Goal: Task Accomplishment & Management: Manage account settings

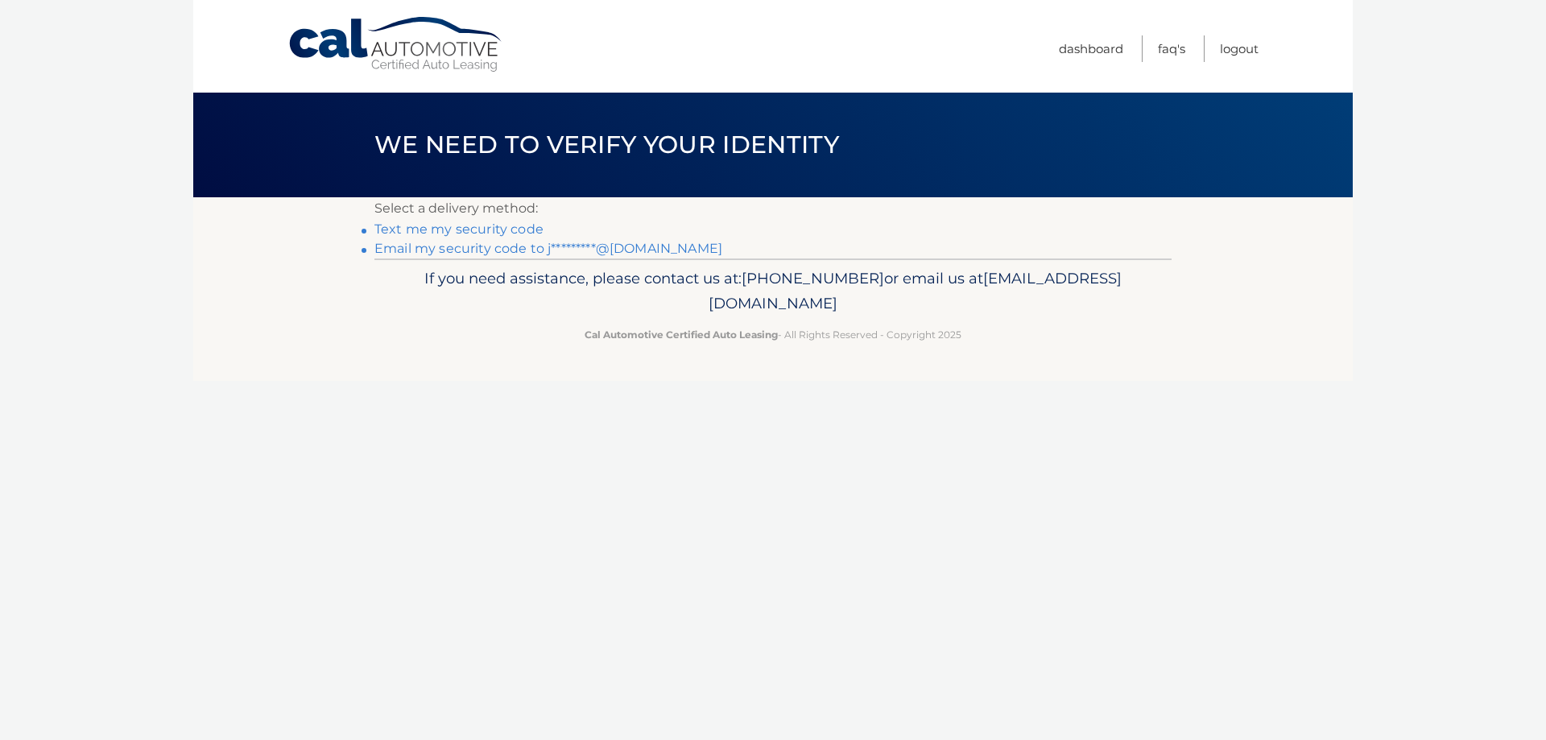
click at [423, 230] on link "Text me my security code" at bounding box center [458, 228] width 169 height 15
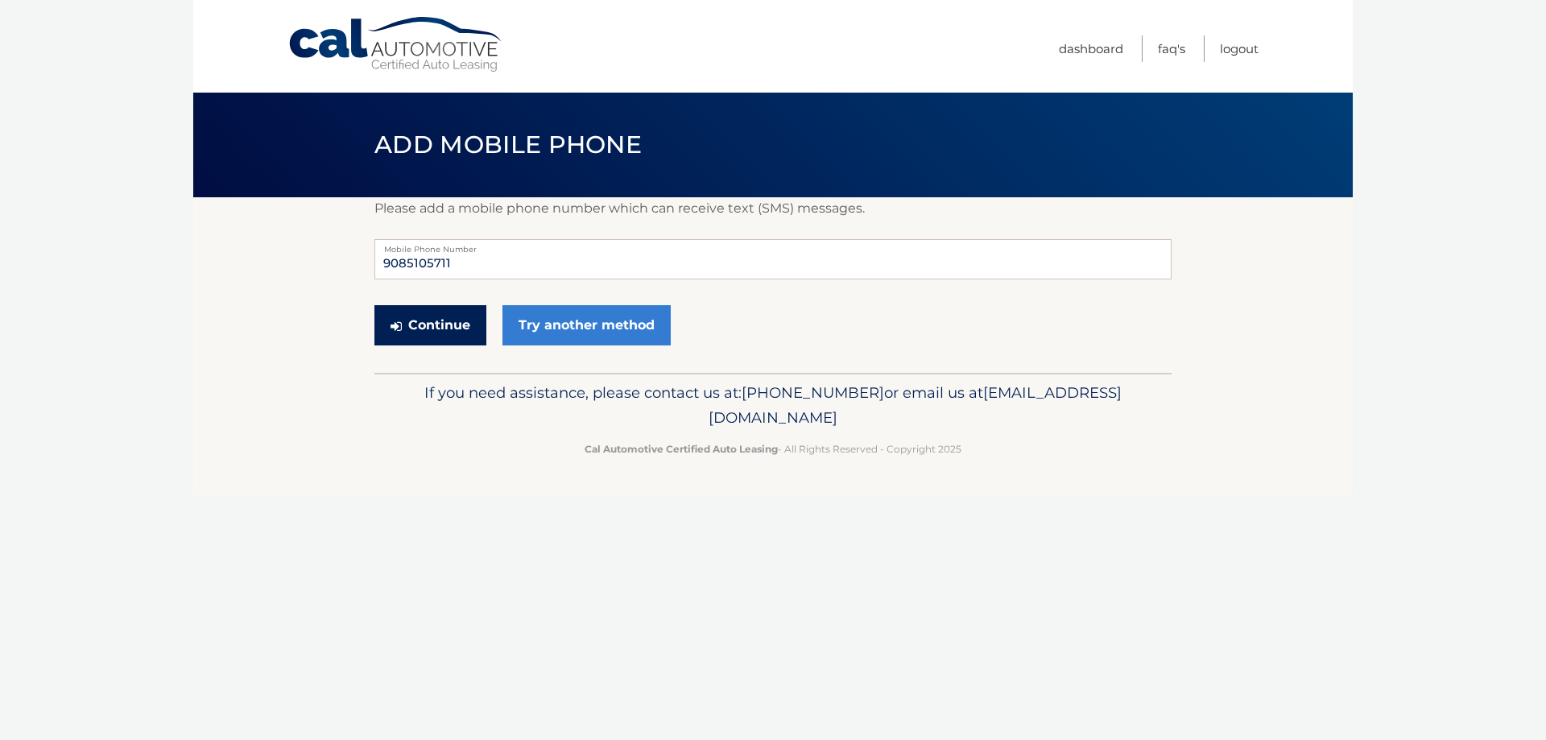
click at [450, 323] on button "Continue" at bounding box center [430, 325] width 112 height 40
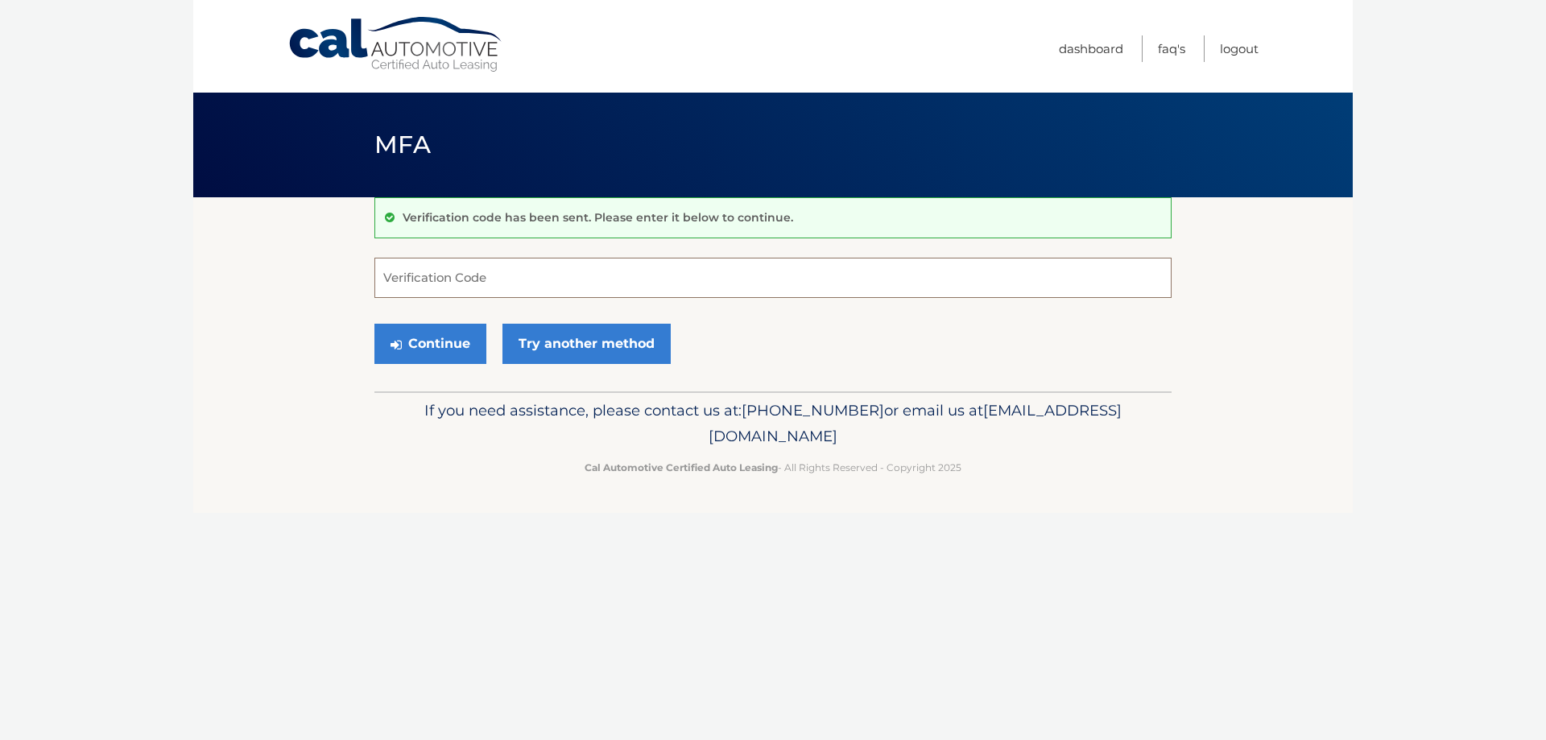
click at [522, 278] on input "Verification Code" at bounding box center [772, 278] width 797 height 40
type input "299280"
click at [436, 341] on button "Continue" at bounding box center [430, 344] width 112 height 40
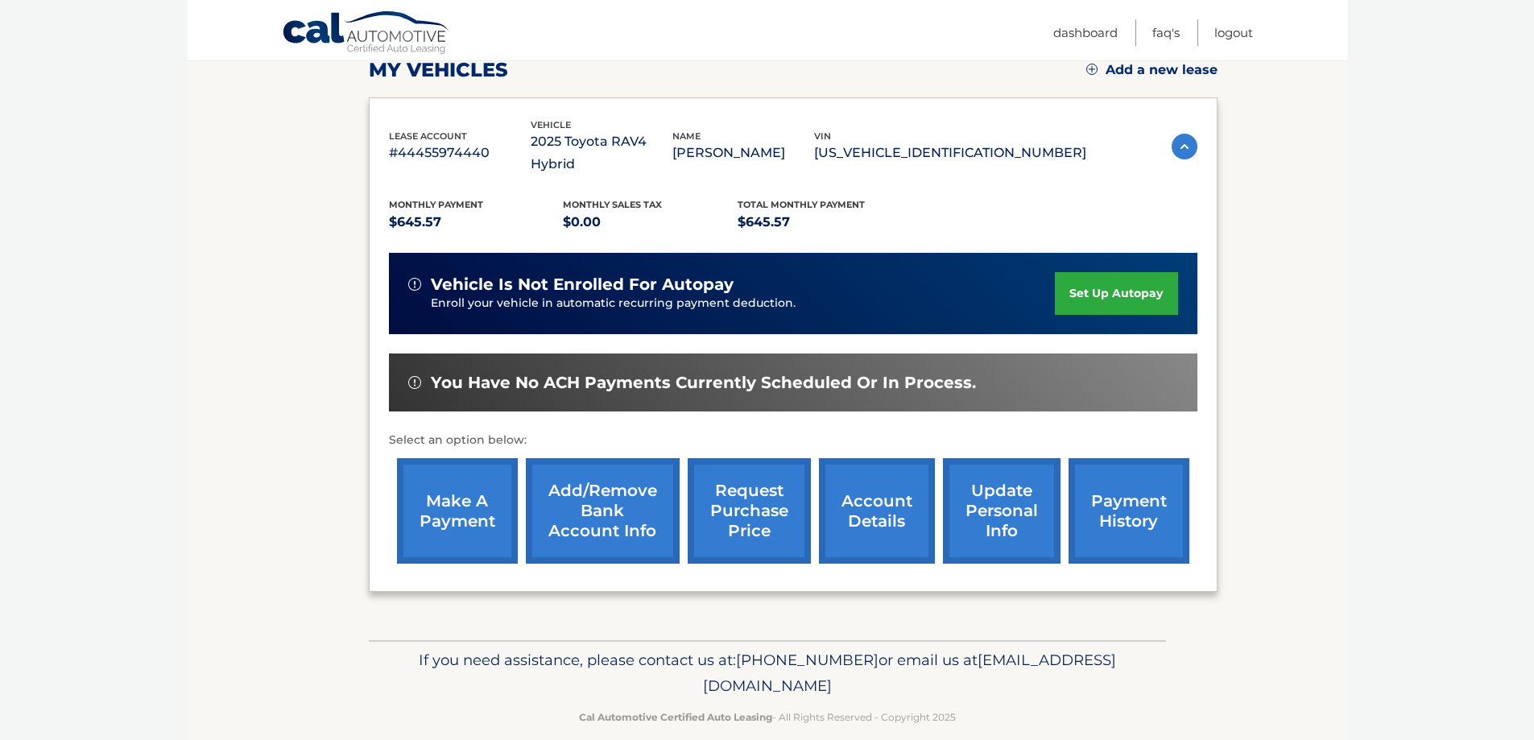
scroll to position [155, 0]
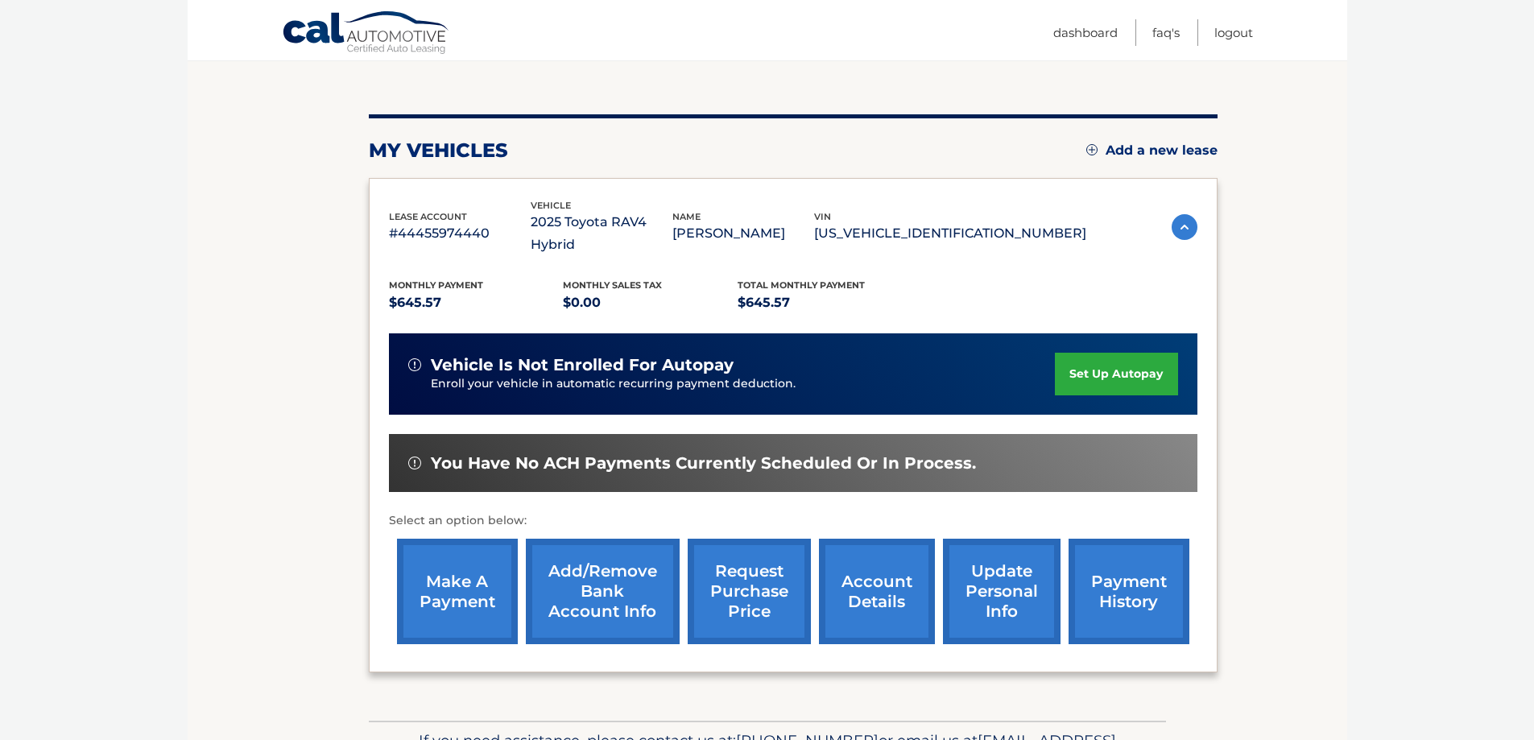
click at [894, 565] on link "account details" at bounding box center [877, 591] width 116 height 105
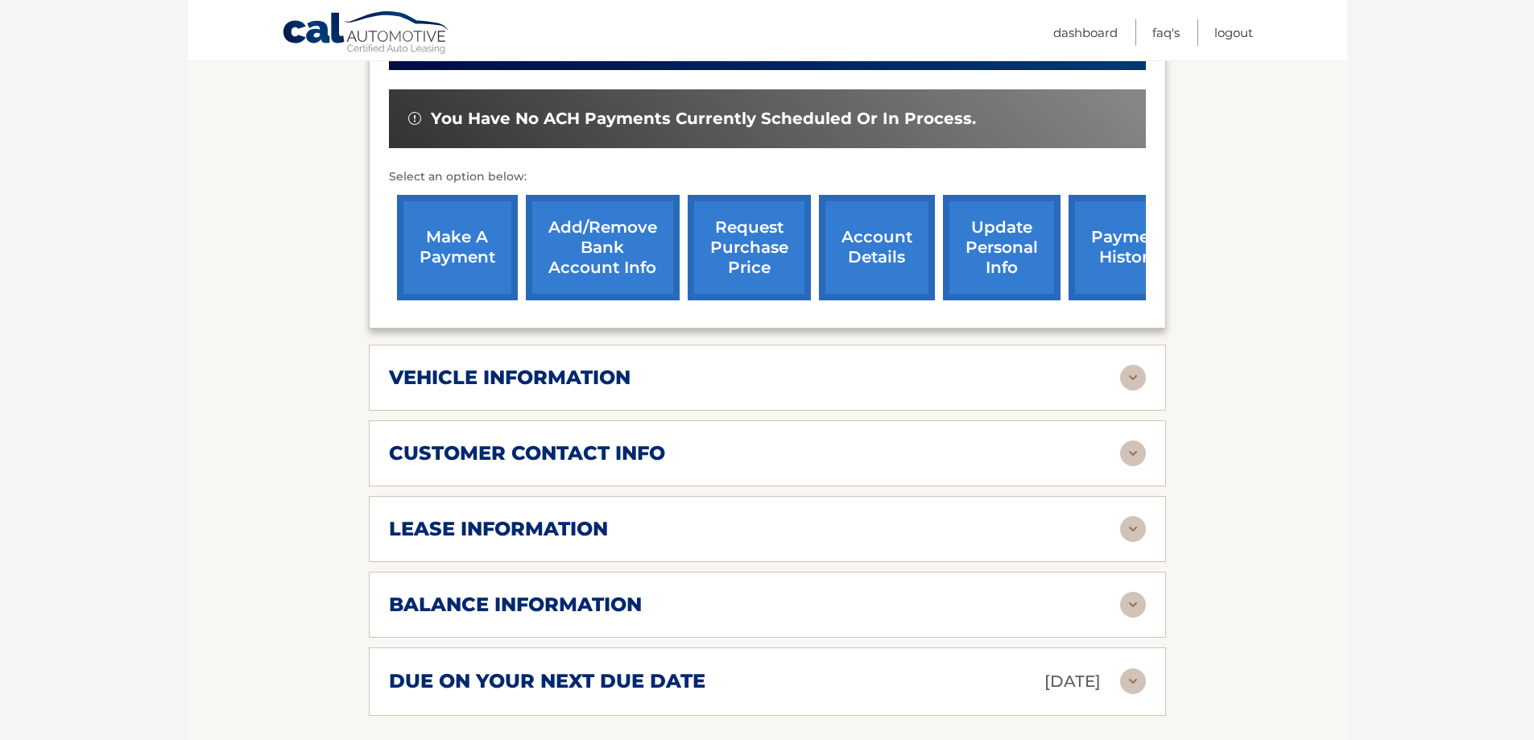
scroll to position [483, 0]
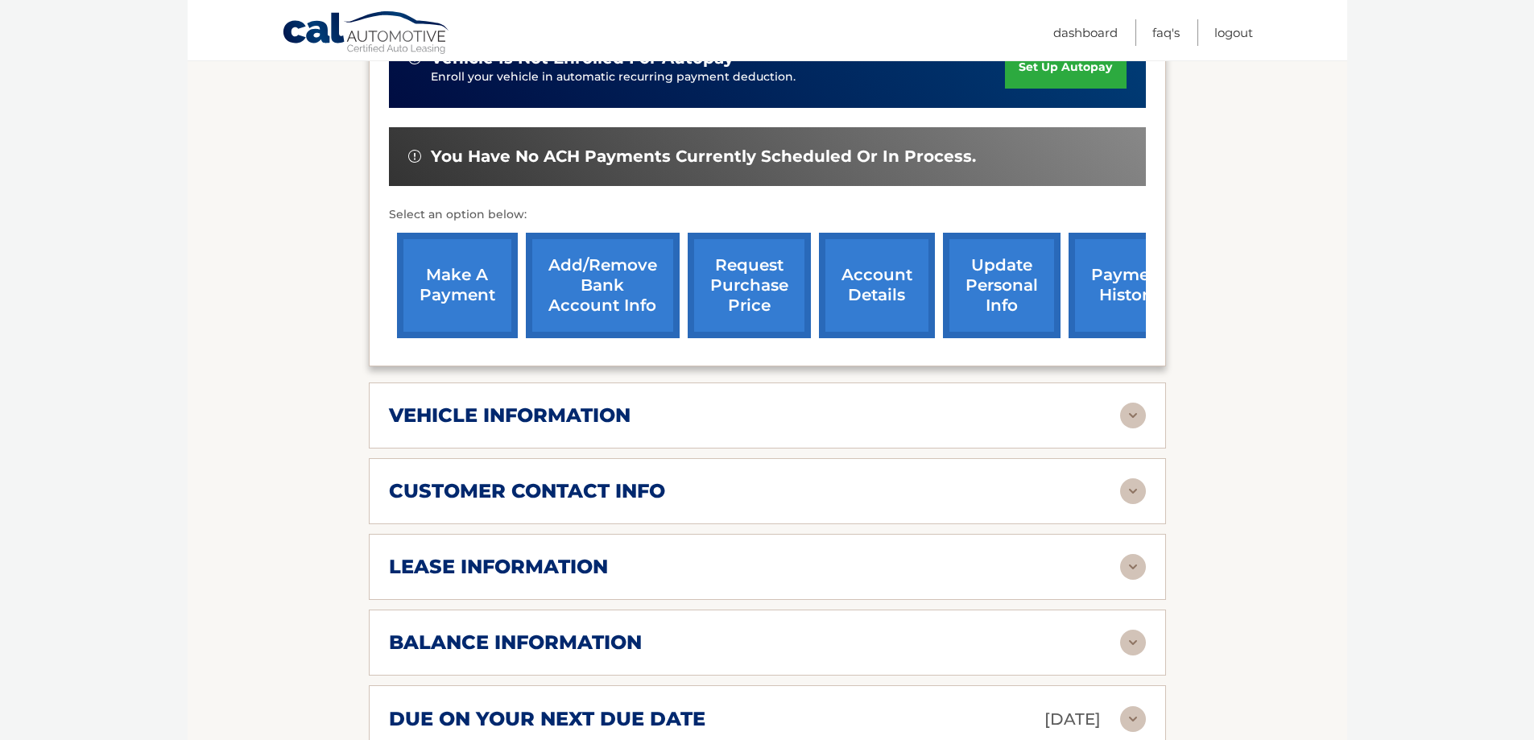
click at [1098, 292] on link "payment history" at bounding box center [1129, 285] width 121 height 105
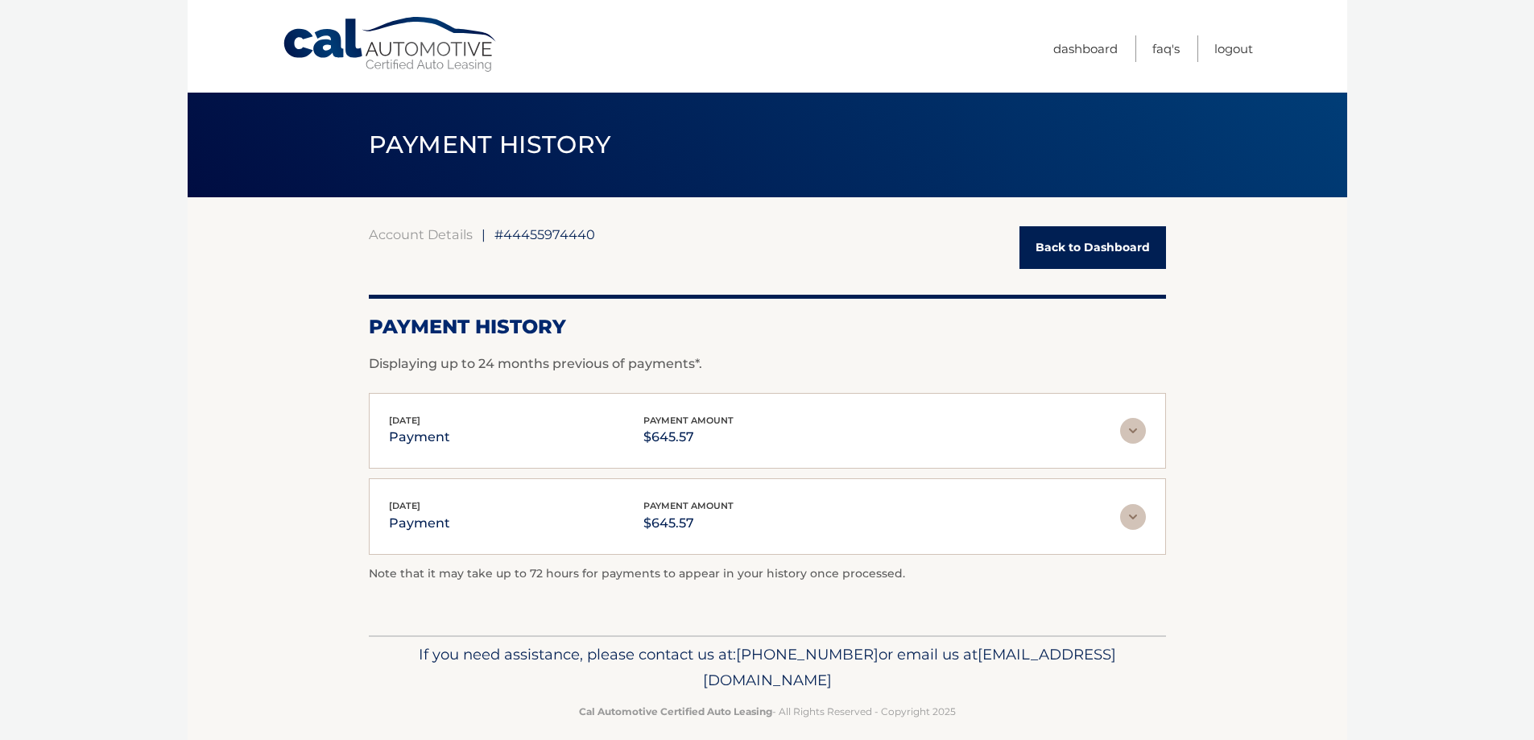
click at [1137, 429] on img at bounding box center [1133, 431] width 26 height 26
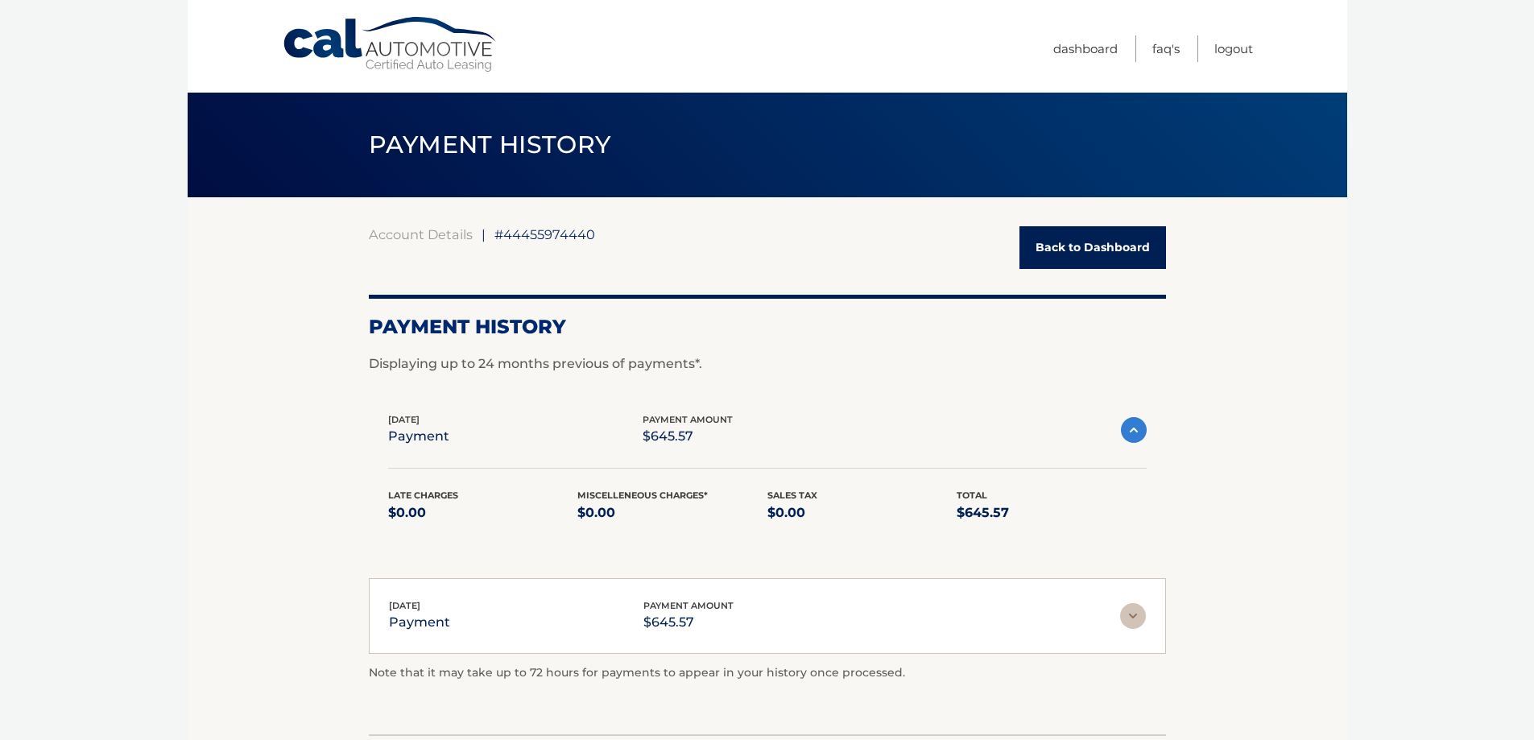
click at [1041, 244] on link "Back to Dashboard" at bounding box center [1092, 247] width 147 height 43
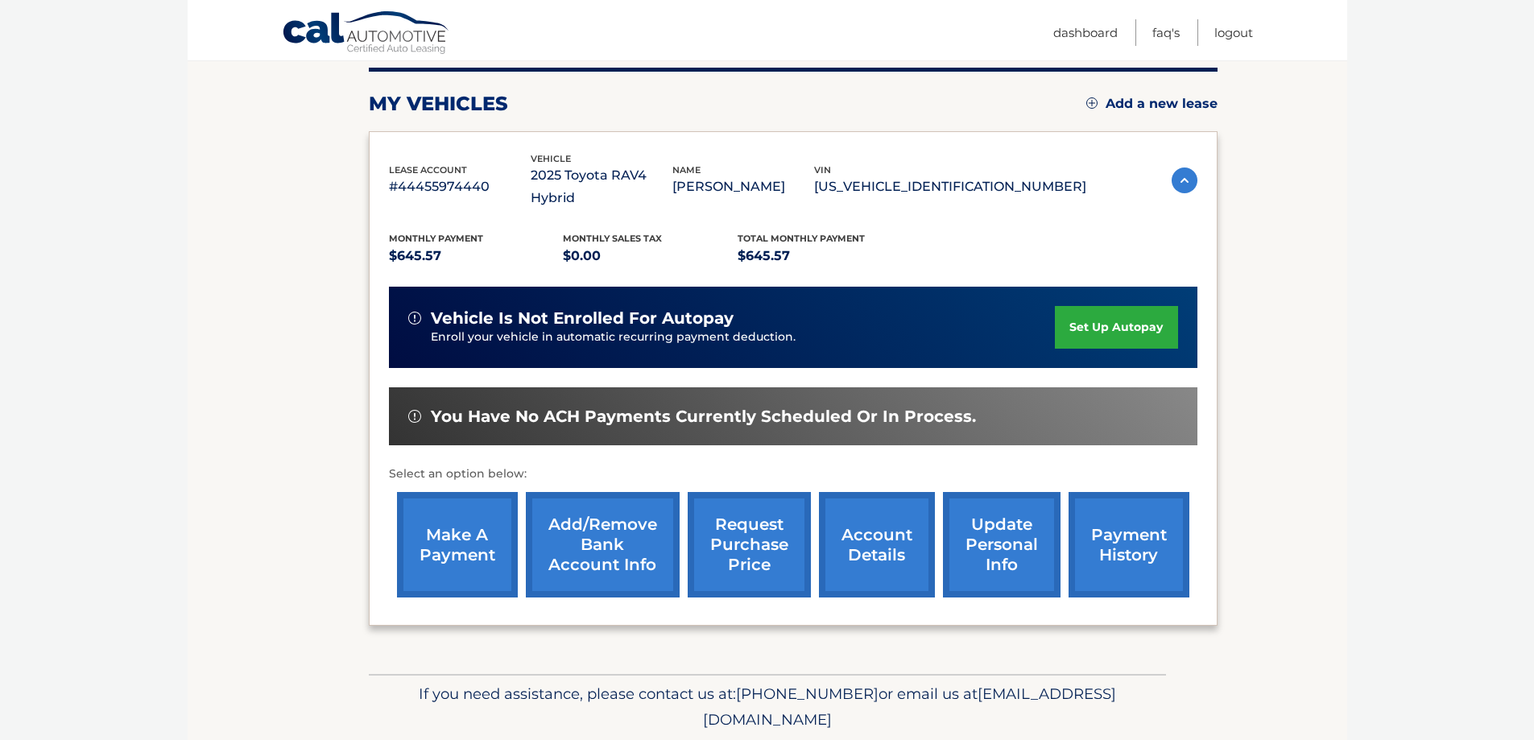
scroll to position [236, 0]
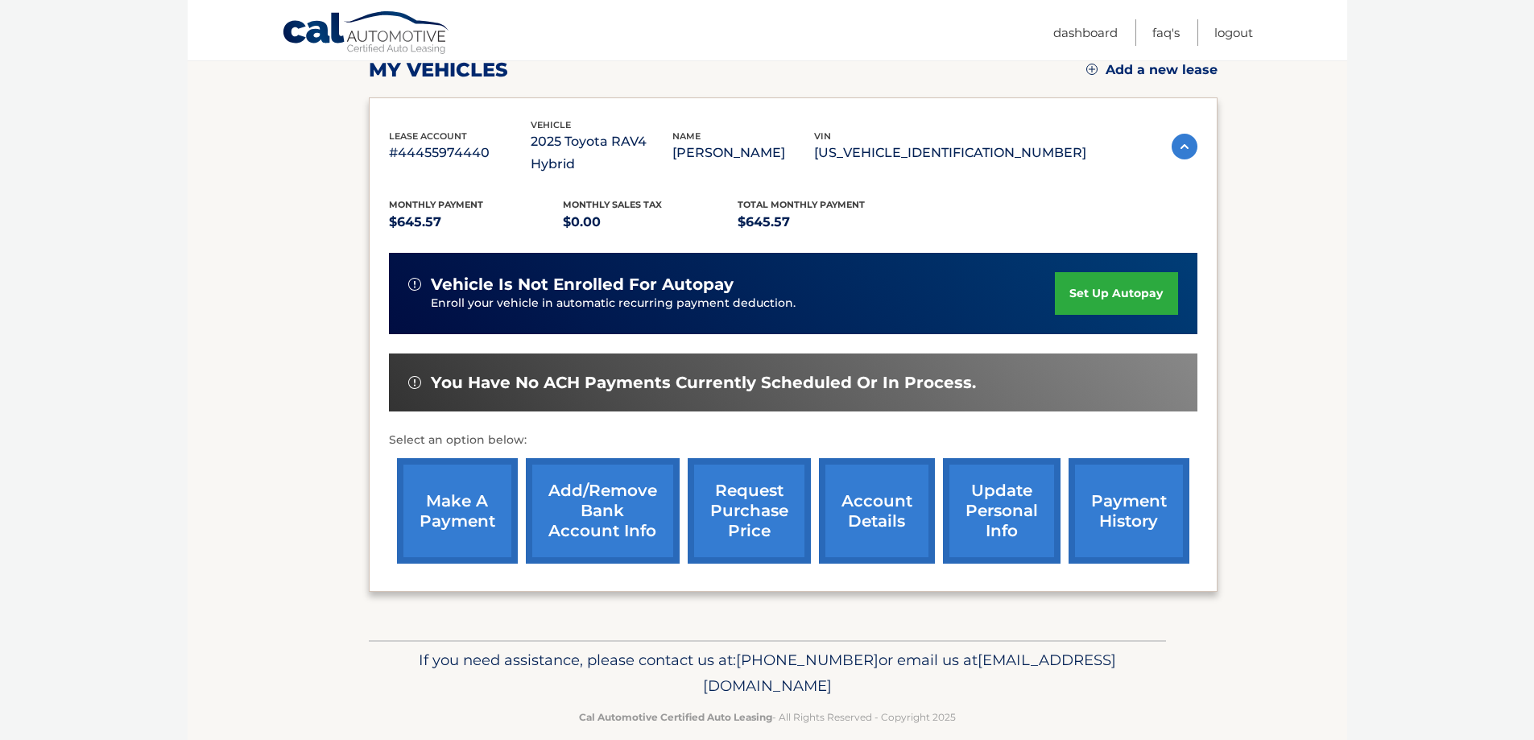
click at [605, 512] on link "Add/Remove bank account info" at bounding box center [603, 510] width 154 height 105
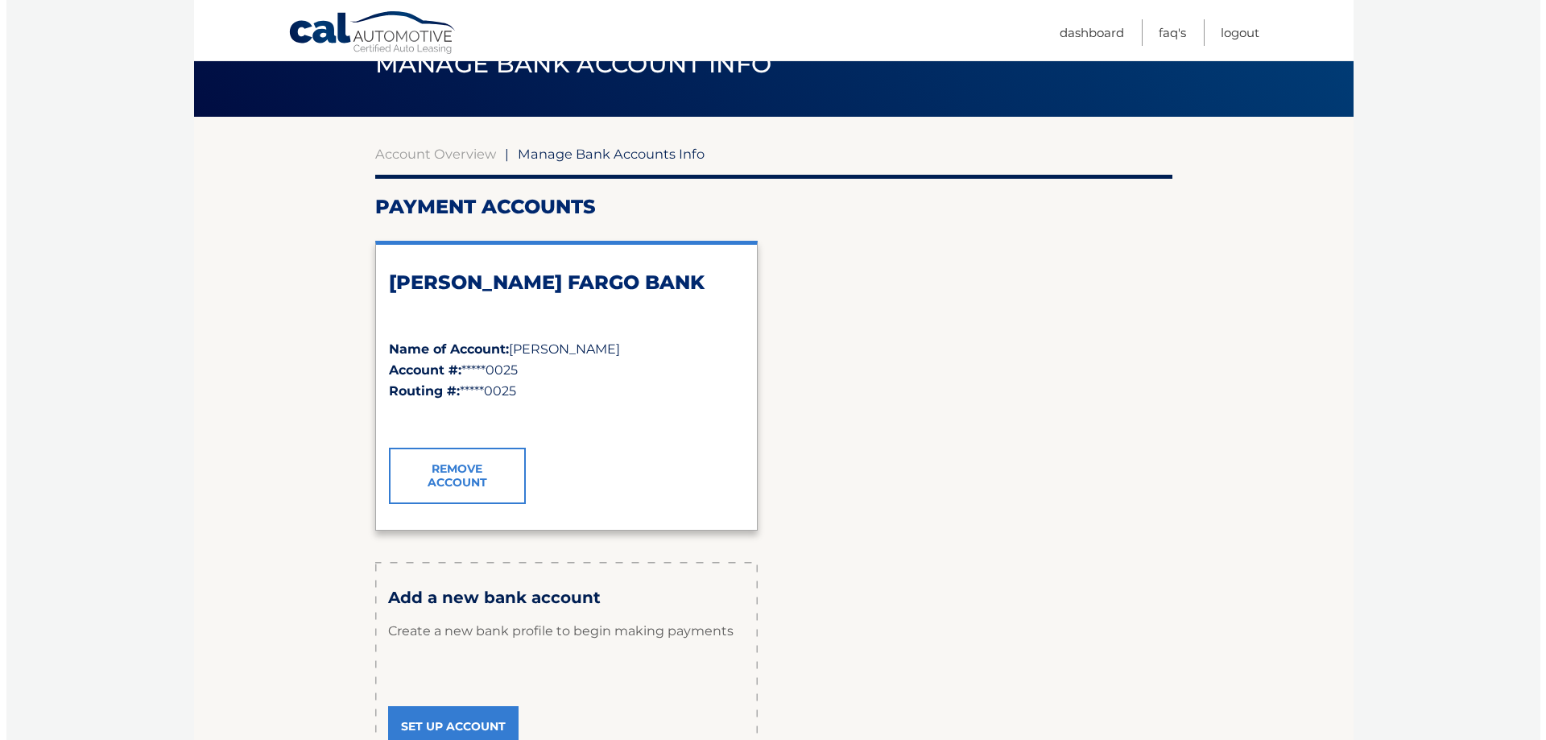
scroll to position [40, 0]
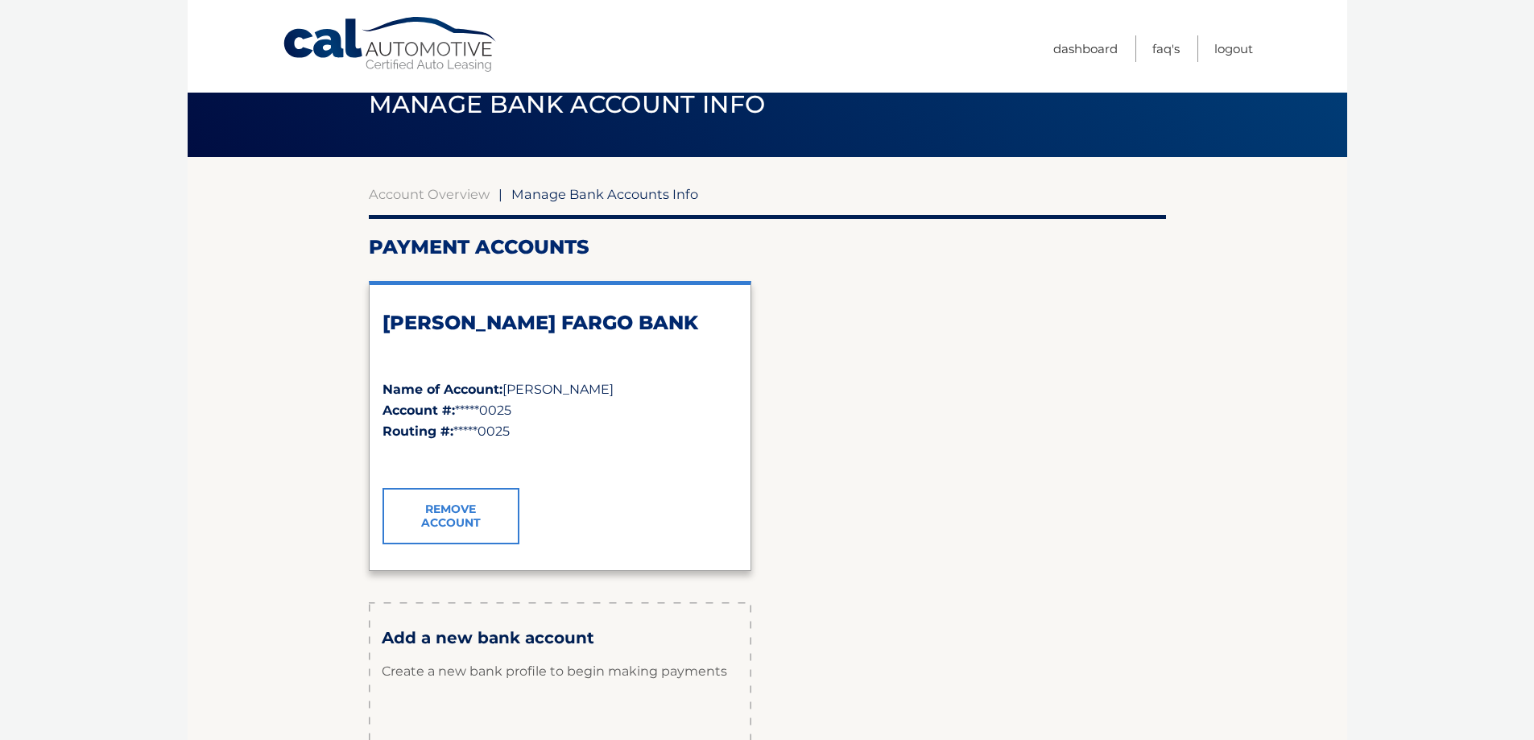
click at [462, 421] on div "Routing #: *****0025" at bounding box center [560, 431] width 355 height 21
click at [457, 507] on link "Remove Account" at bounding box center [451, 516] width 137 height 56
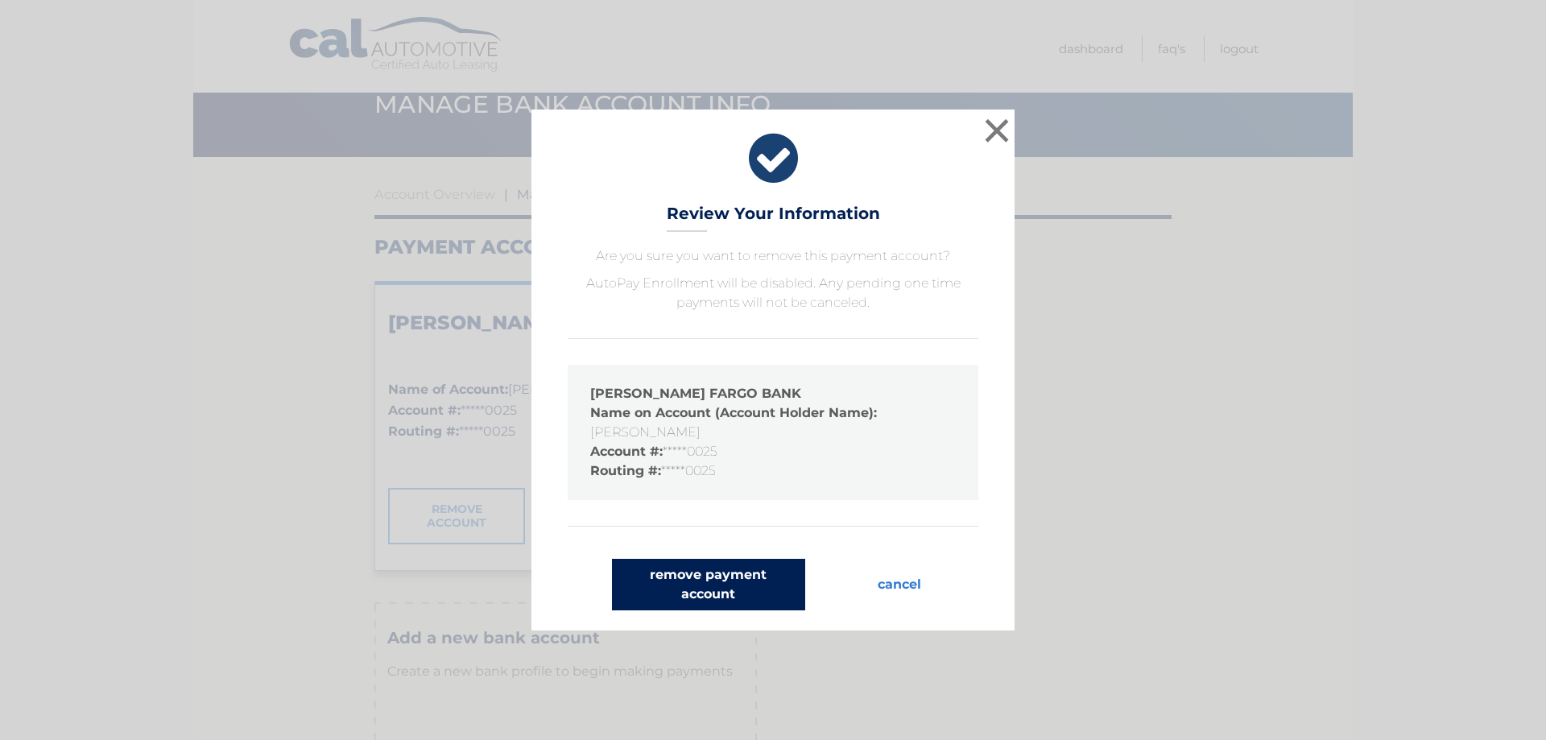
click at [743, 596] on button "remove payment account" at bounding box center [708, 585] width 193 height 52
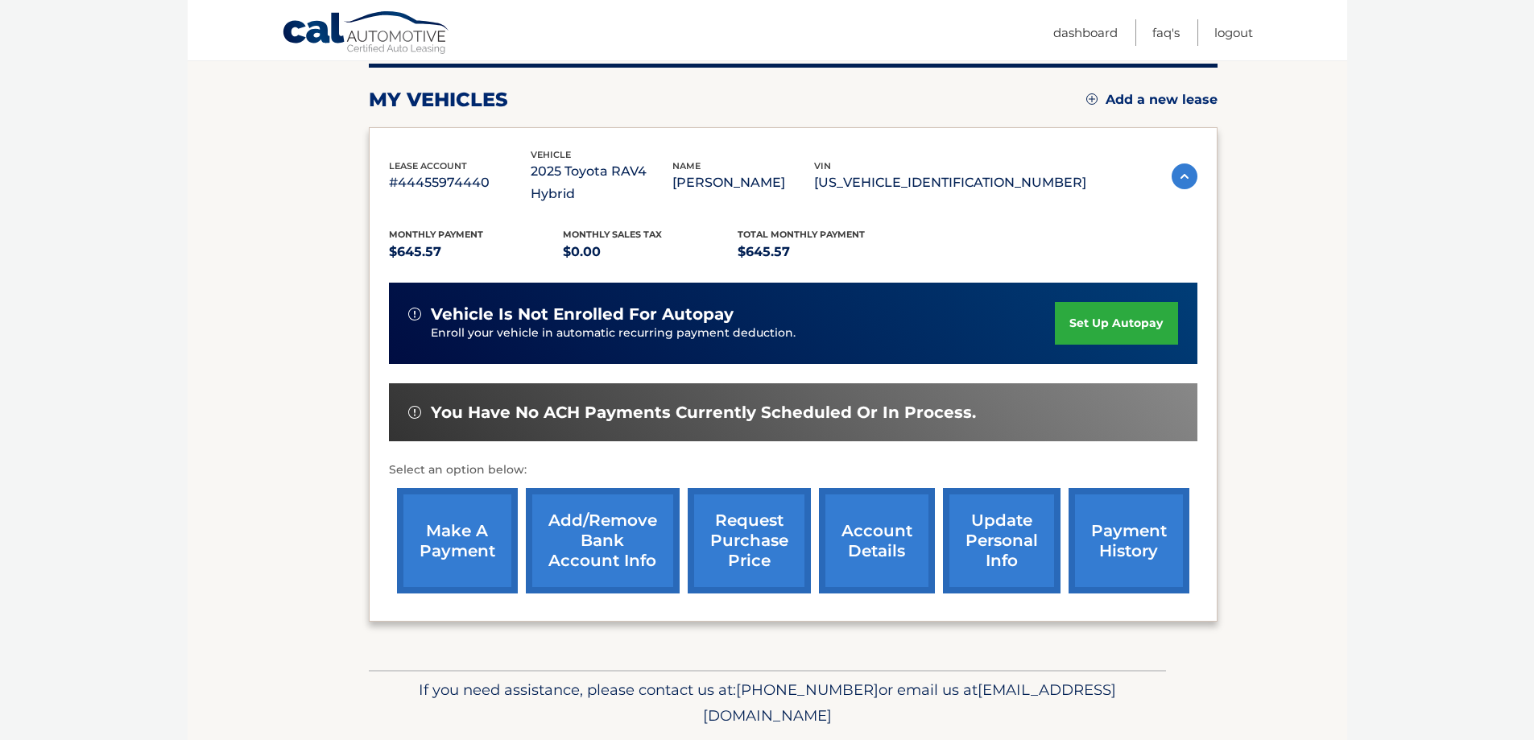
scroll to position [236, 0]
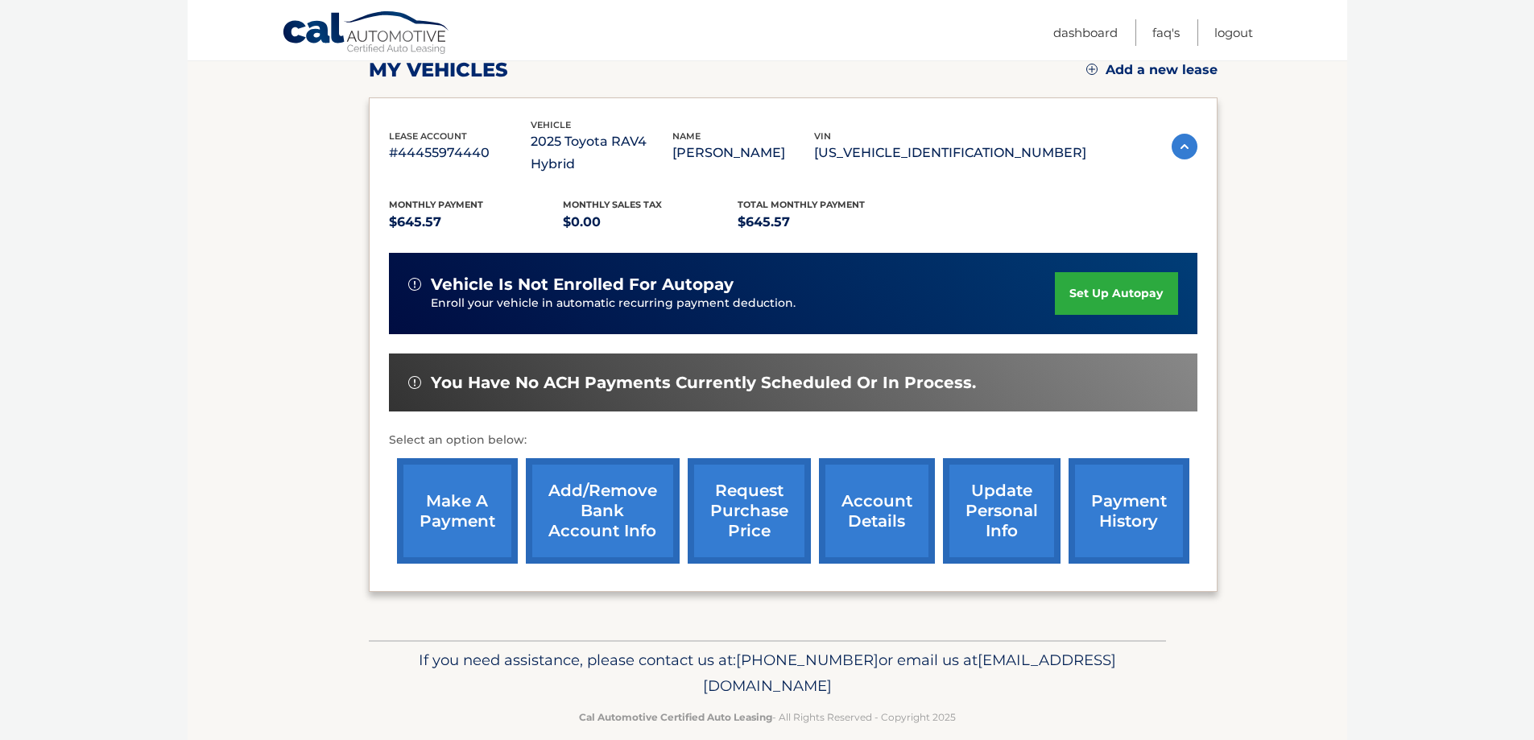
click at [627, 468] on link "Add/Remove bank account info" at bounding box center [603, 510] width 154 height 105
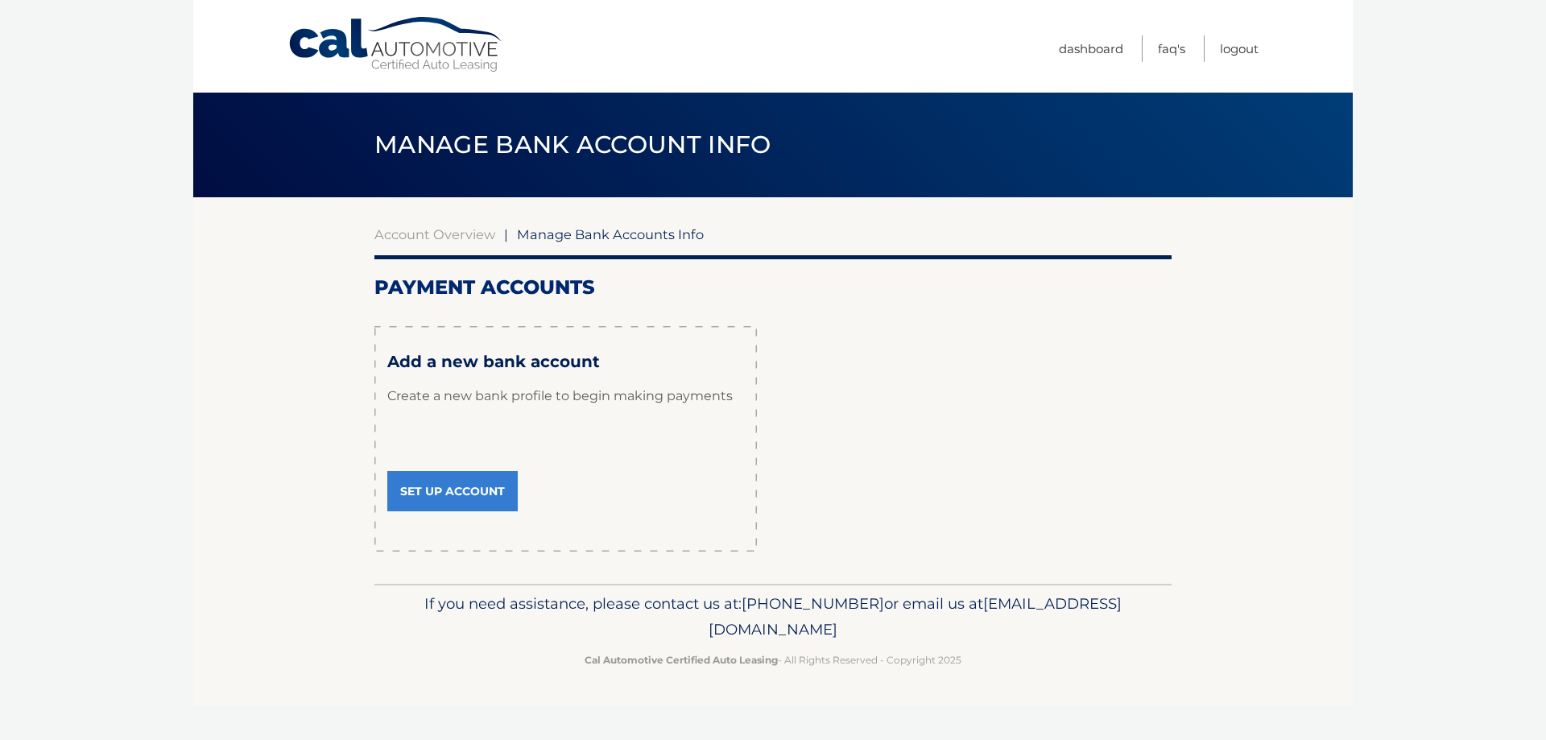
click at [490, 488] on link "Set Up Account" at bounding box center [452, 491] width 130 height 40
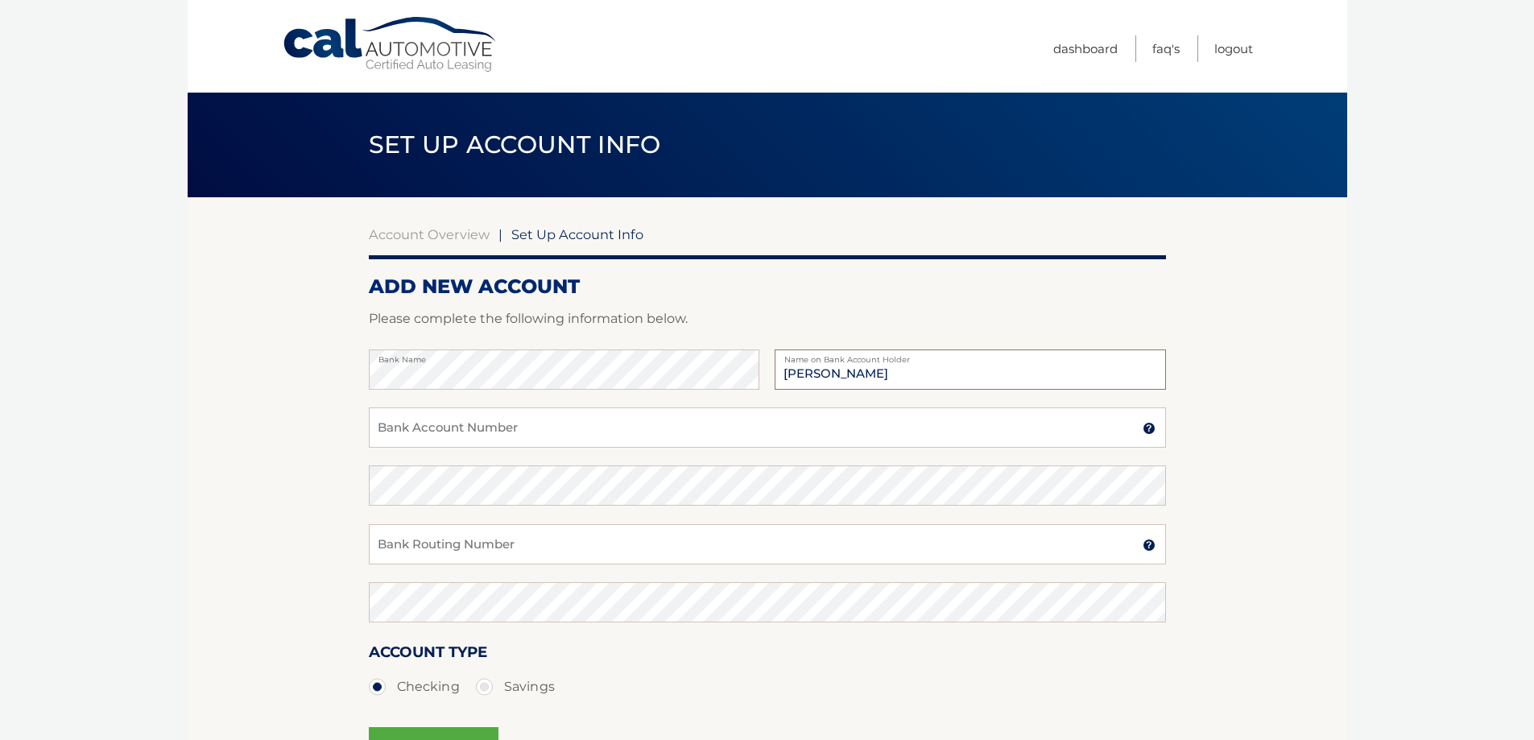
type input "[PERSON_NAME]"
click at [516, 435] on input "Bank Account Number" at bounding box center [767, 427] width 797 height 40
type input "2861222160"
click at [556, 544] on input "Bank Routing Number" at bounding box center [767, 544] width 797 height 40
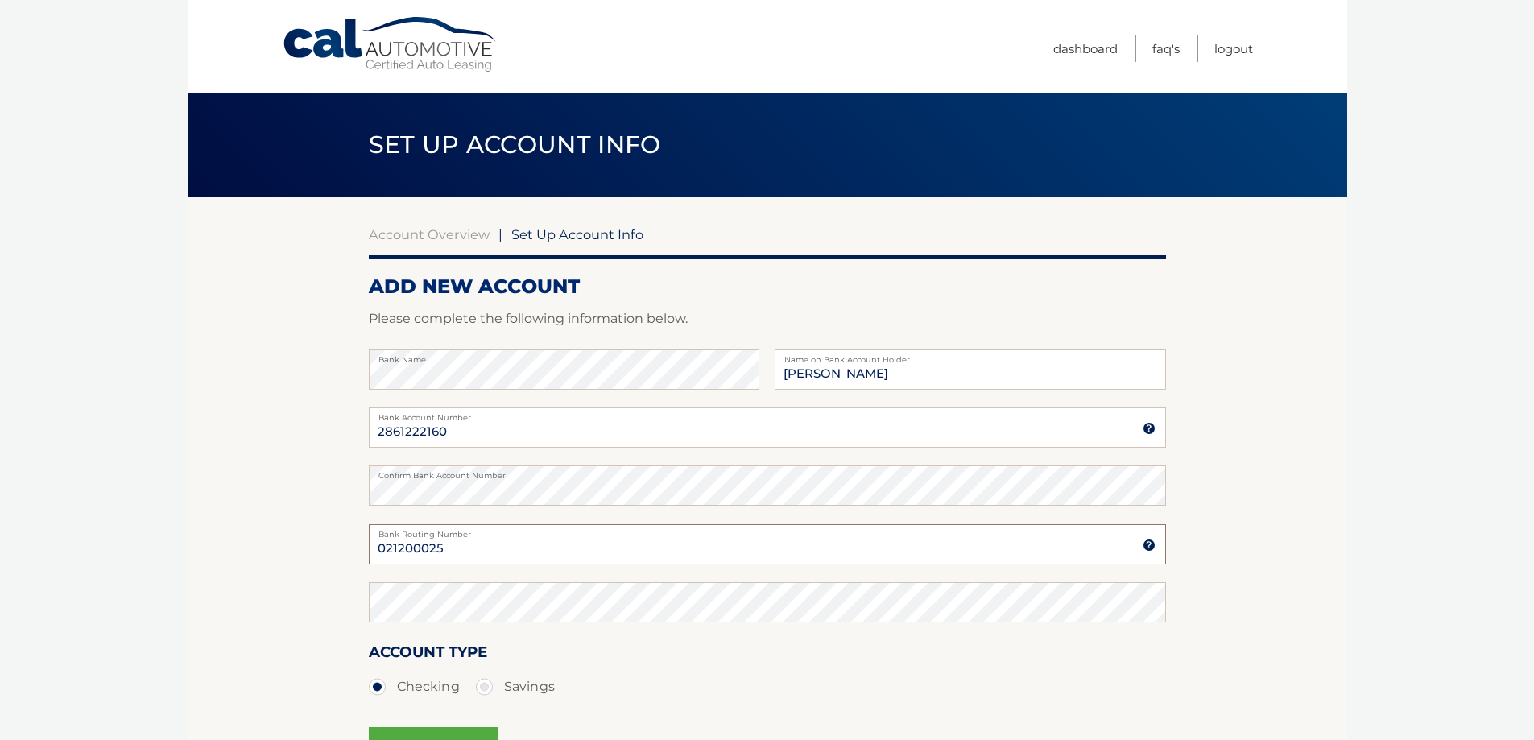
type input "021200025"
click at [278, 607] on section "Account Overview | Set Up Account Info ADD NEW ACCOUNT Please complete the foll…" at bounding box center [768, 504] width 1160 height 614
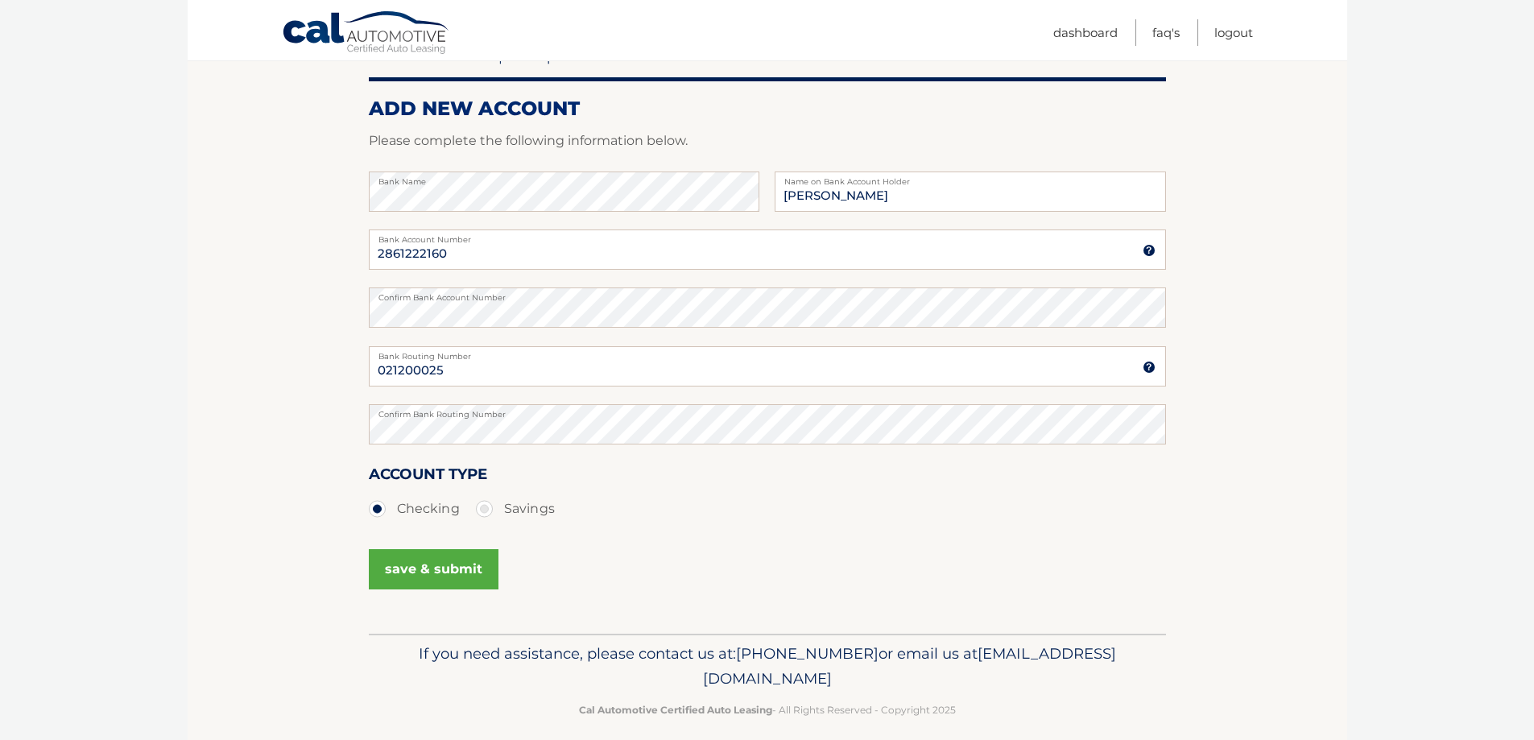
scroll to position [194, 0]
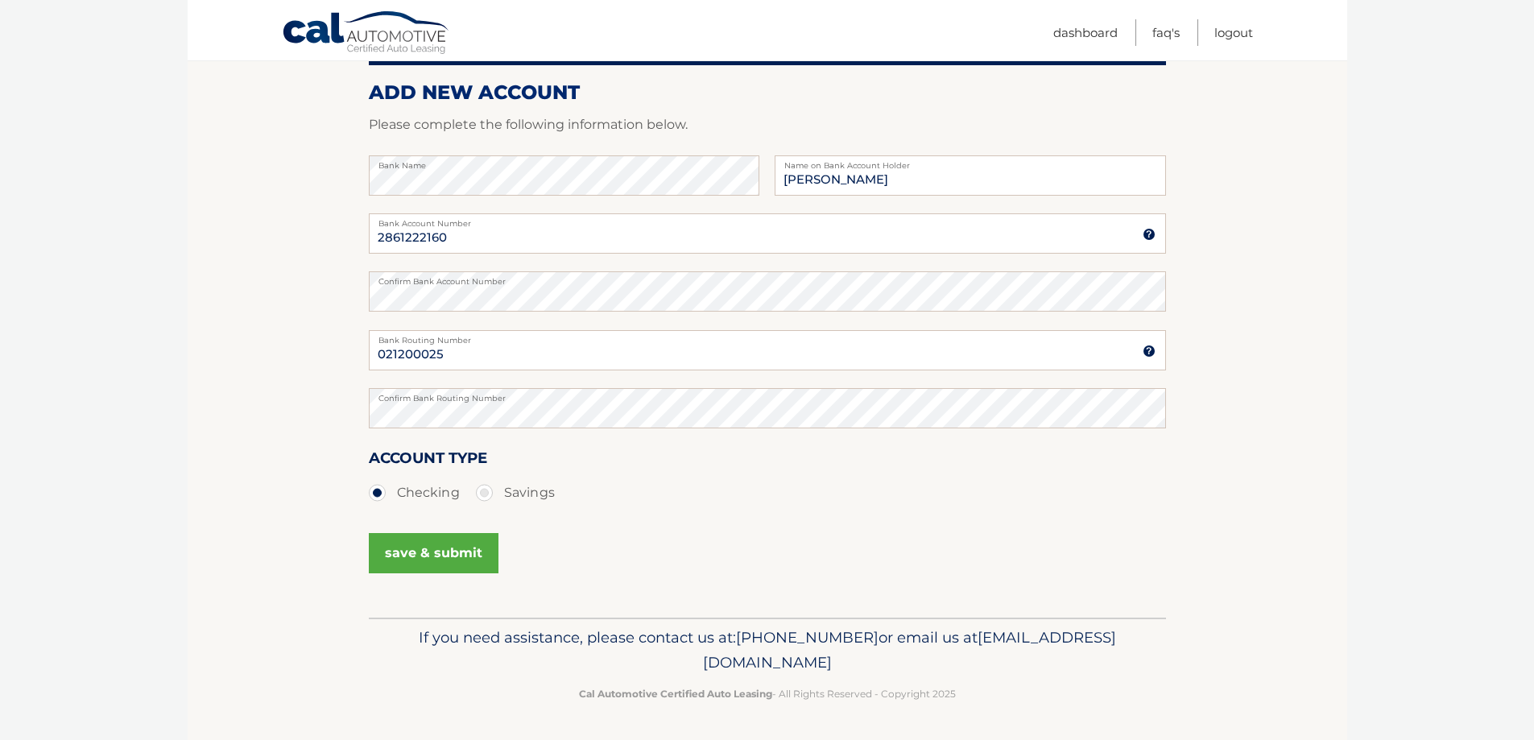
click at [440, 557] on button "save & submit" at bounding box center [434, 553] width 130 height 40
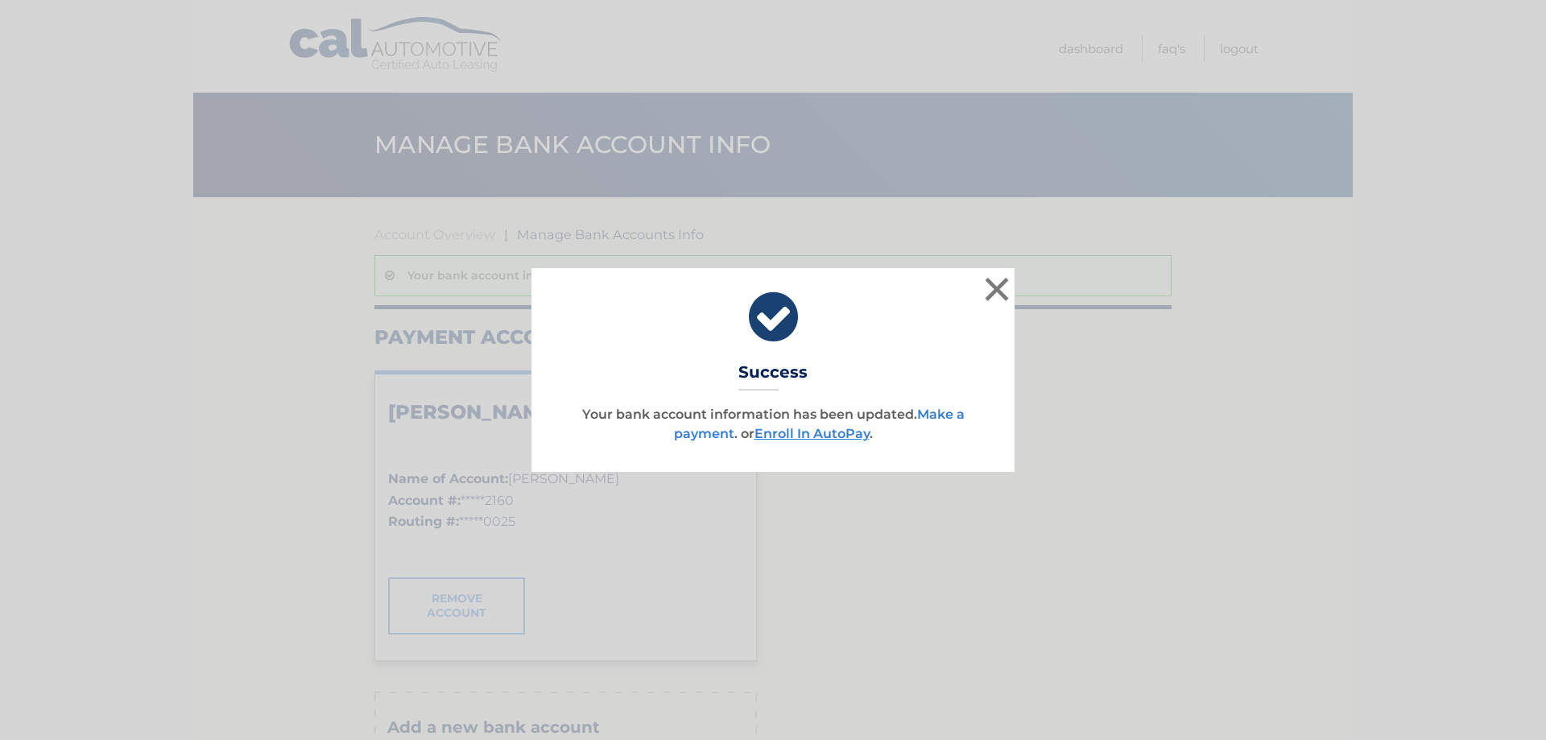
click at [935, 414] on link "Make a payment" at bounding box center [819, 424] width 291 height 35
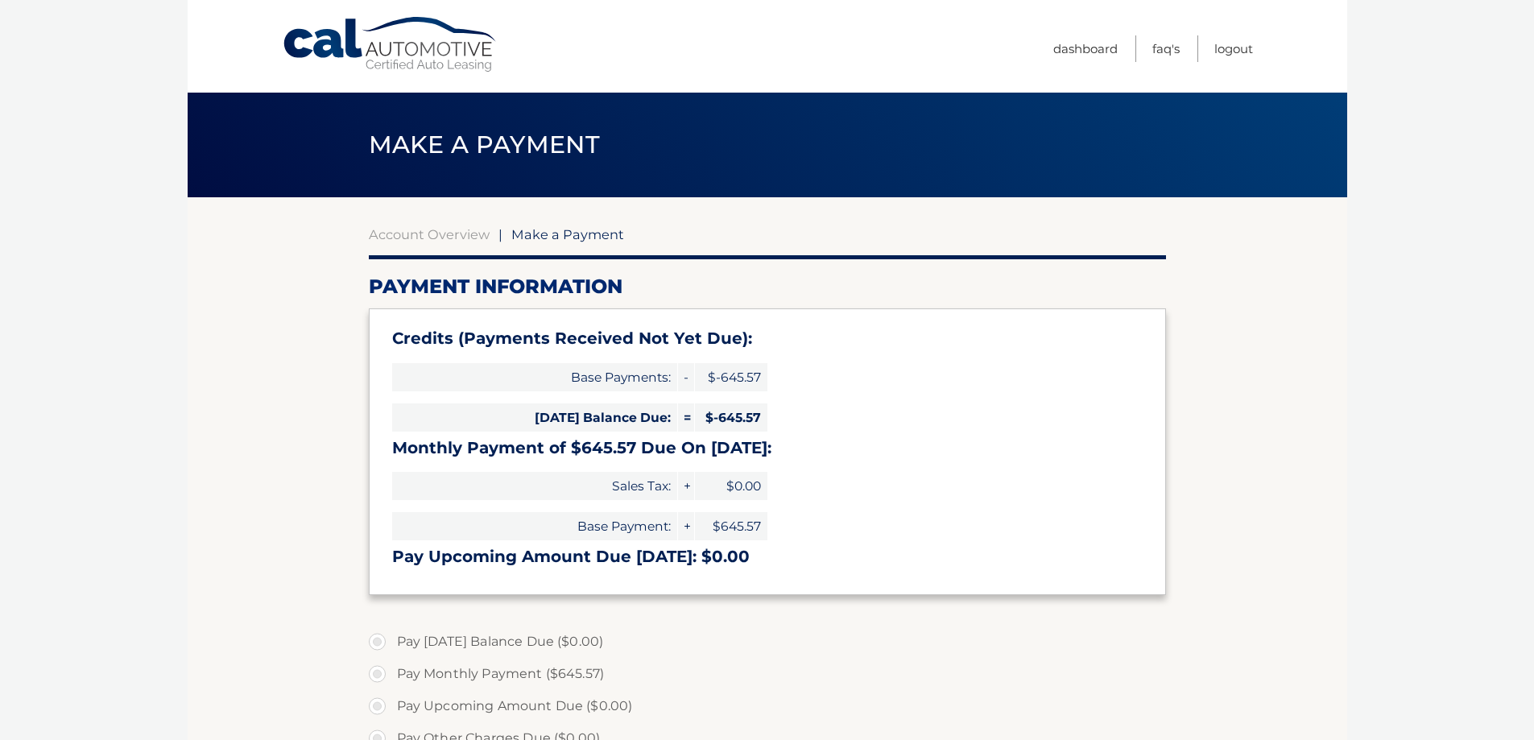
type input "0"
select select "Njc5Y2MyMTUtNzJiNi00MjMzLThhY2MtZjRhYTJhOTEwM2E1"
click at [442, 239] on link "Account Overview" at bounding box center [429, 234] width 121 height 16
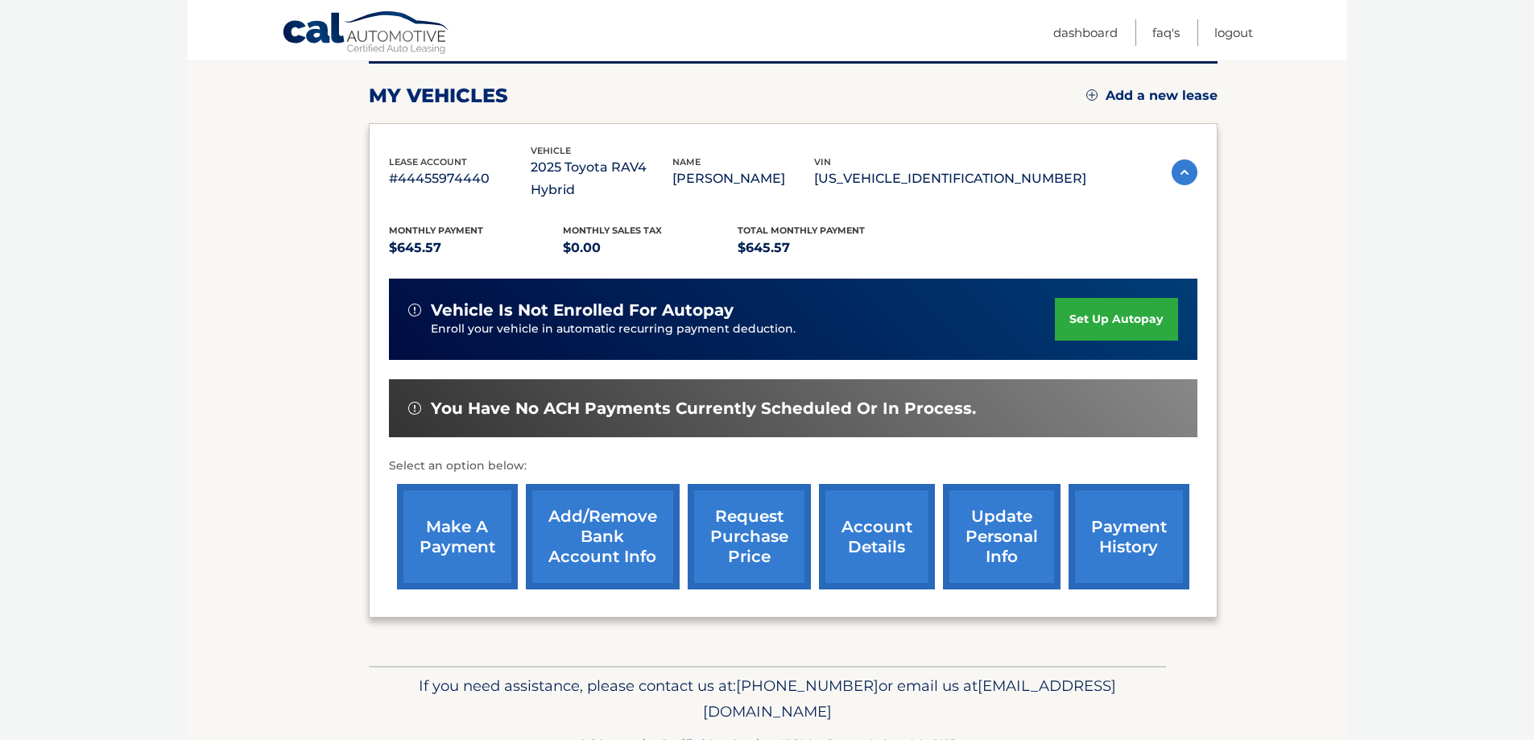
scroll to position [236, 0]
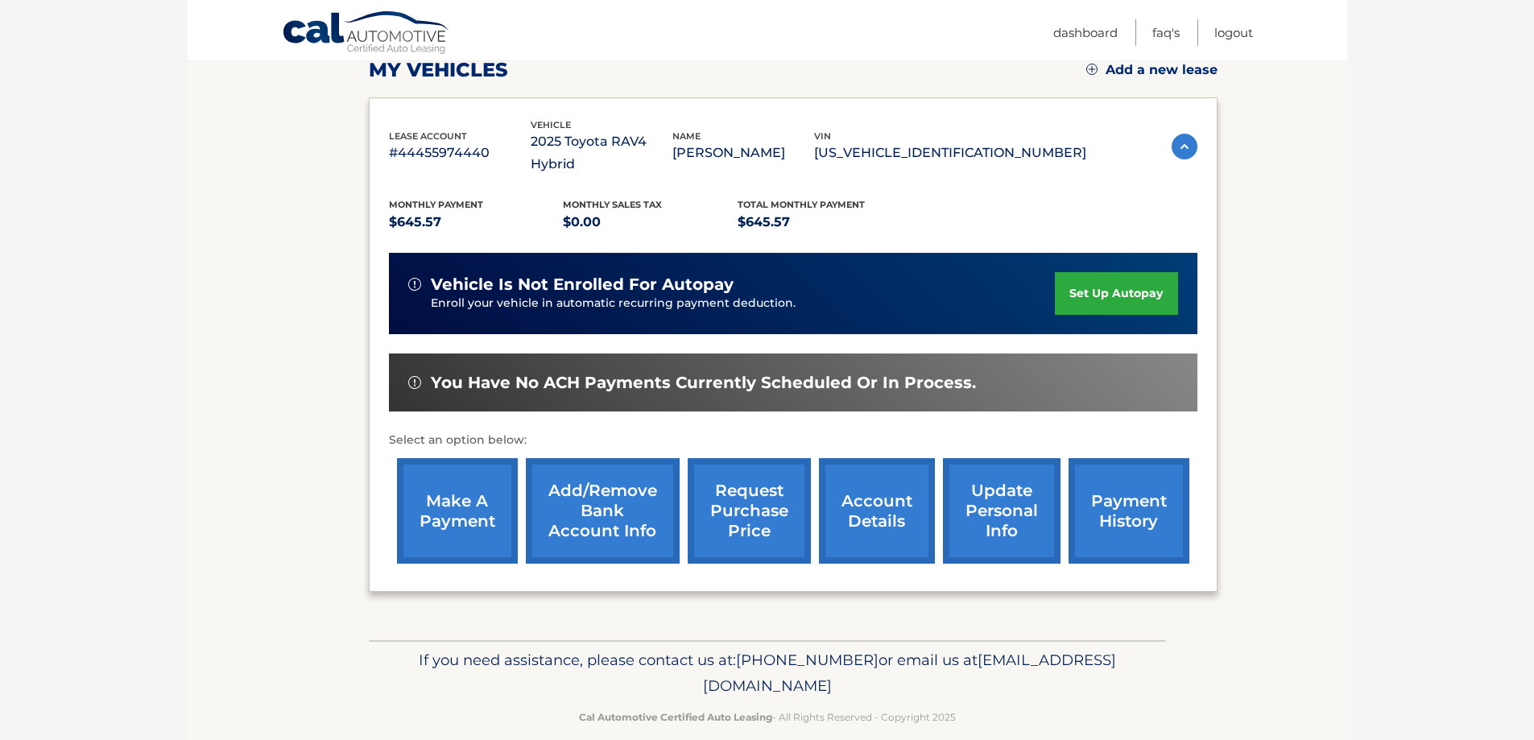
click at [882, 492] on link "account details" at bounding box center [877, 510] width 116 height 105
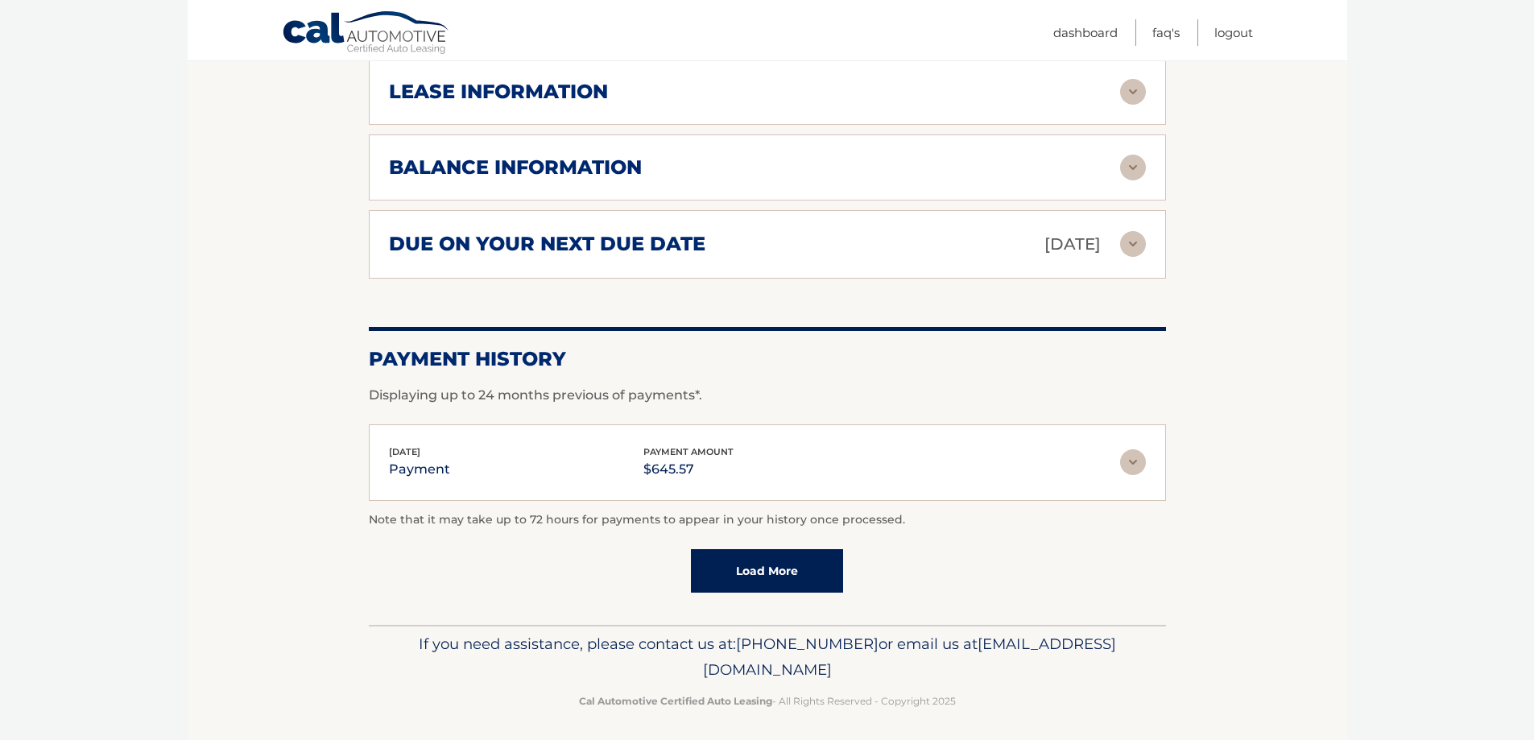
scroll to position [965, 0]
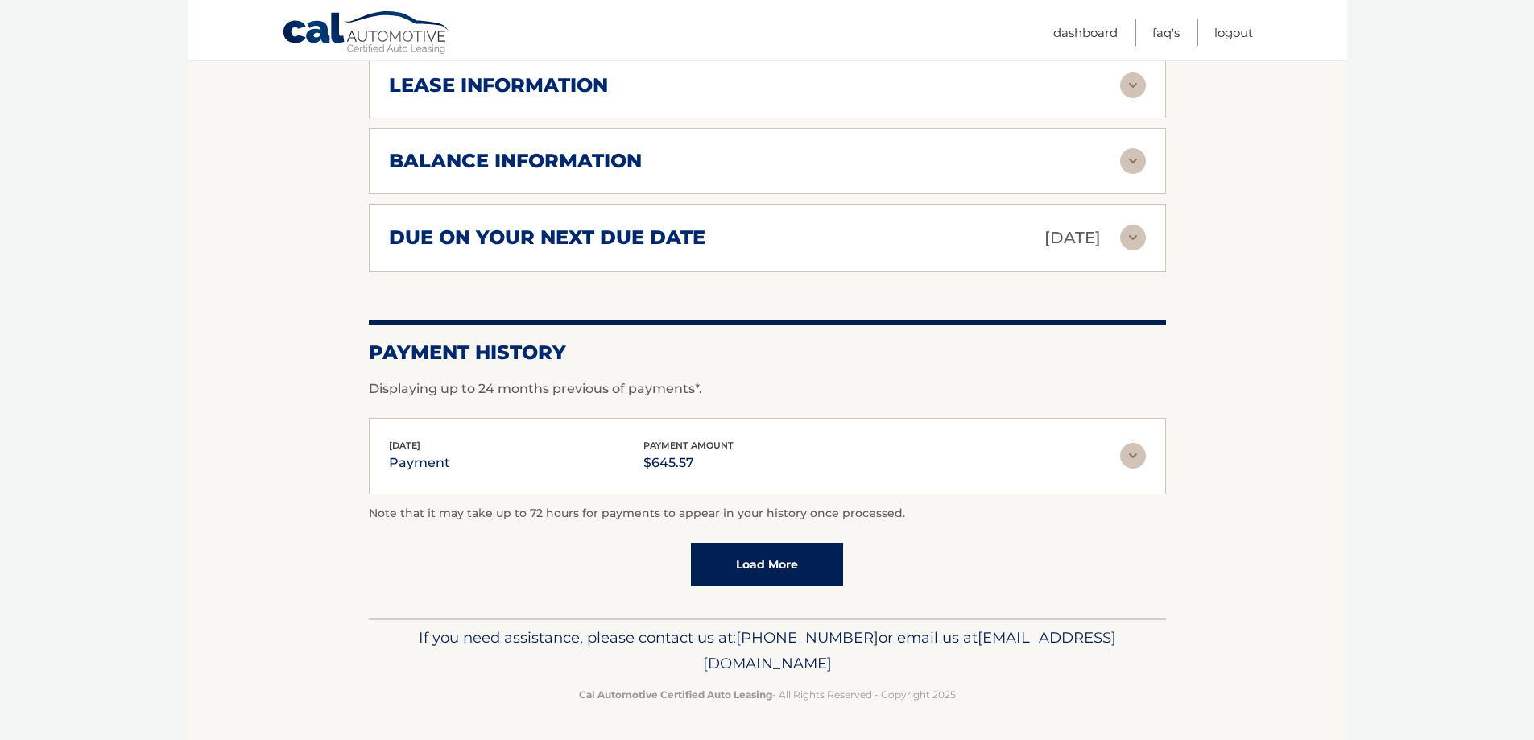
click at [1134, 457] on img at bounding box center [1133, 456] width 26 height 26
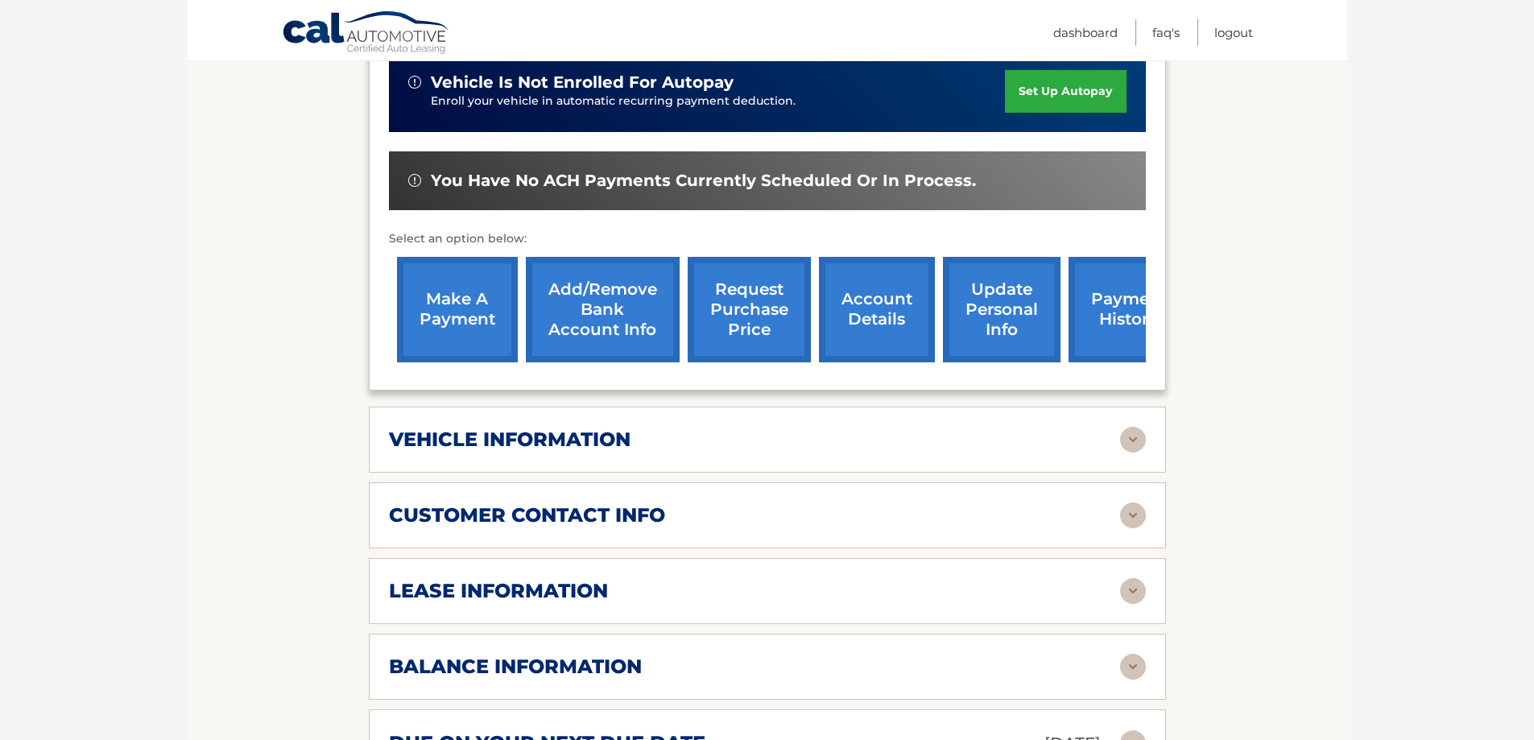
scroll to position [483, 0]
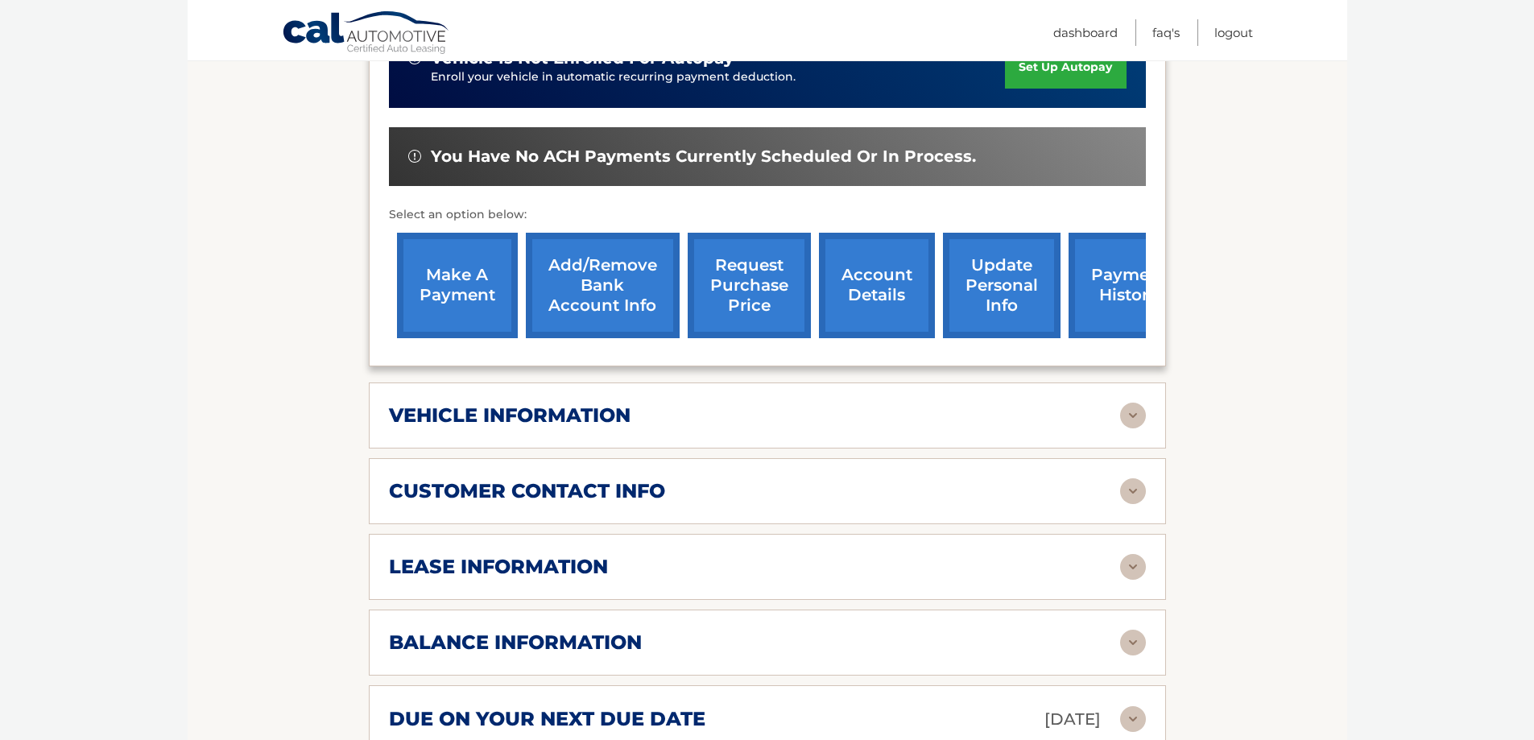
click at [1099, 297] on link "payment history" at bounding box center [1129, 285] width 121 height 105
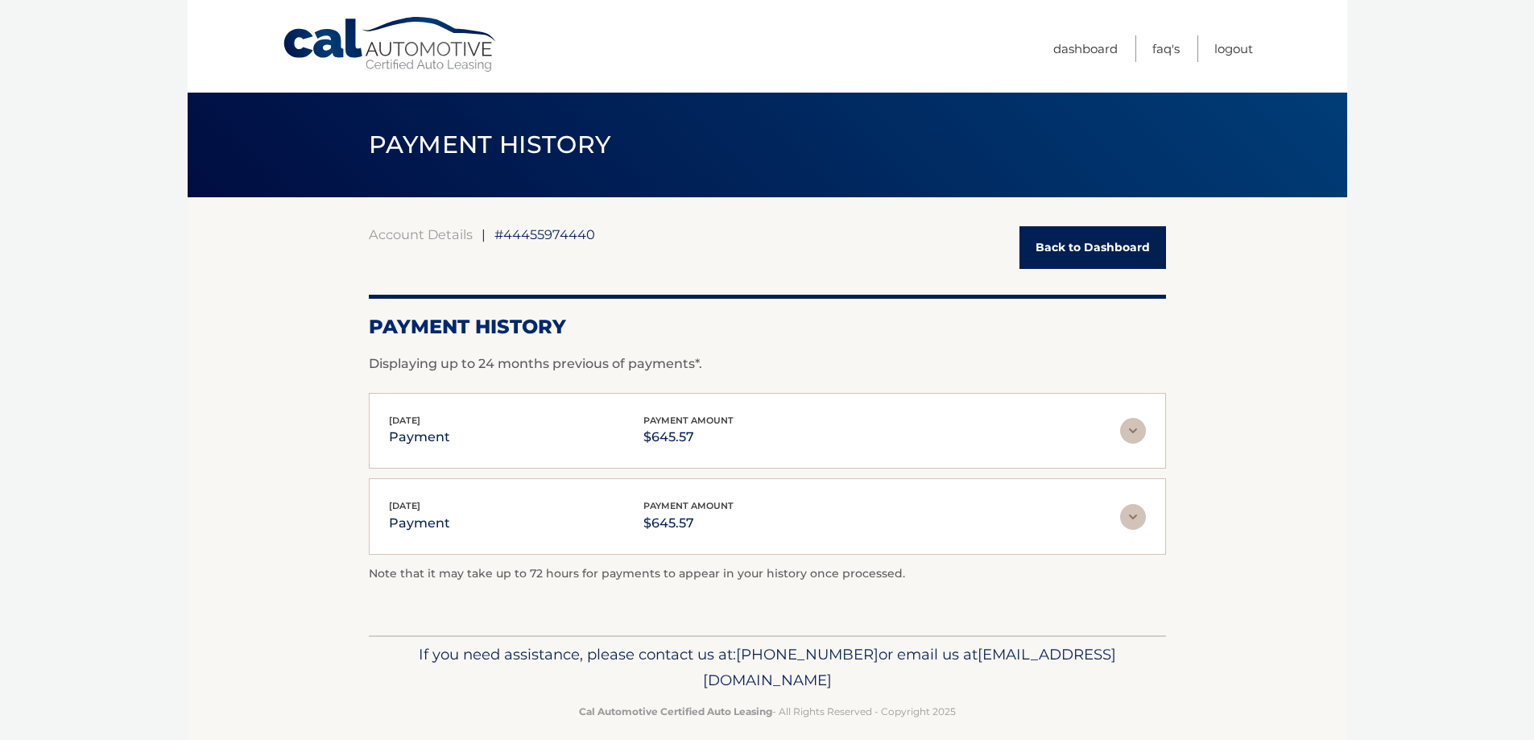
click at [1137, 423] on img at bounding box center [1133, 431] width 26 height 26
